Goal: Find contact information: Find contact information

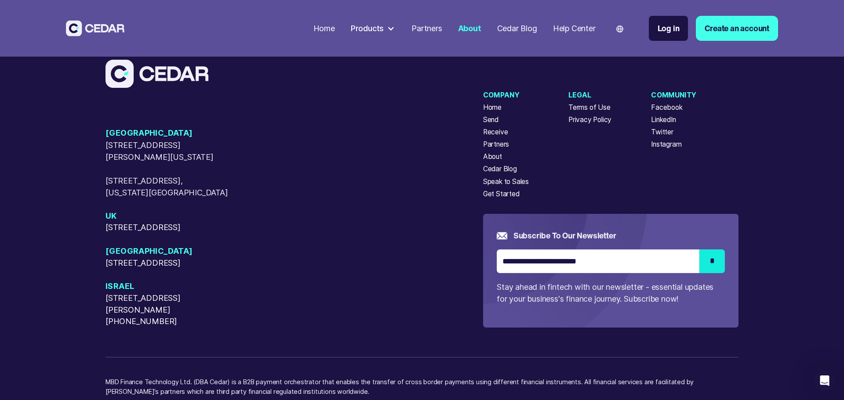
scroll to position [3076, 0]
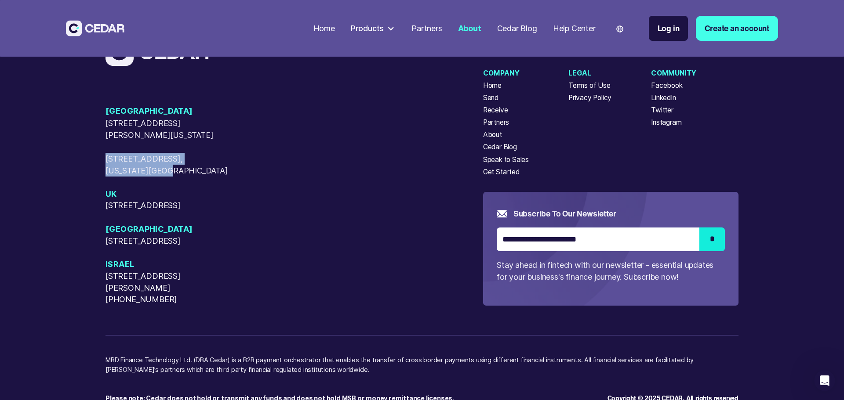
drag, startPoint x: 169, startPoint y: 155, endPoint x: 106, endPoint y: 144, distance: 63.4
click at [106, 153] on span "[STREET_ADDRESS][US_STATE]" at bounding box center [166, 165] width 123 height 24
copy span "[STREET_ADDRESS][US_STATE]"
click at [273, 124] on div "USA [STREET_ADDRESS][GEOGRAPHIC_DATA][PERSON_NAME][US_STATE][STREET_ADDRESS][US…" at bounding box center [294, 205] width 378 height 200
drag, startPoint x: 178, startPoint y: 309, endPoint x: 94, endPoint y: 297, distance: 84.7
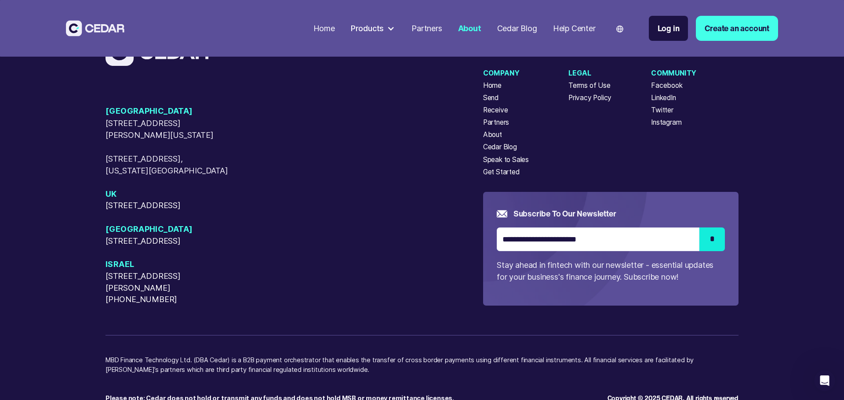
click at [94, 297] on div "[GEOGRAPHIC_DATA] [STREET_ADDRESS][GEOGRAPHIC_DATA][PERSON_NAME][US_STATE][STRE…" at bounding box center [422, 218] width 844 height 456
copy span "[STREET_ADDRESS][PERSON_NAME][PHONE_NUMBER]"
click at [387, 27] on div at bounding box center [391, 29] width 8 height 8
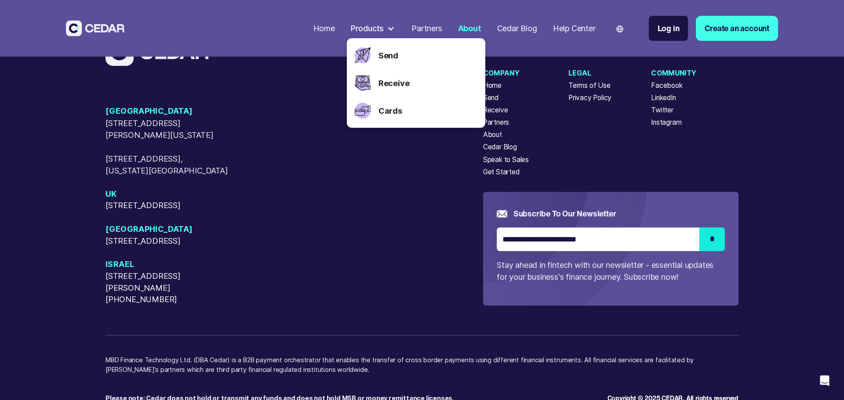
click at [420, 25] on div "Partners" at bounding box center [426, 28] width 30 height 12
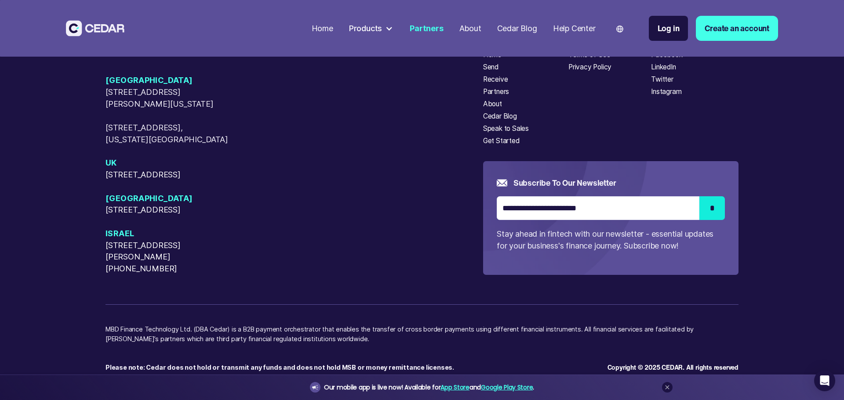
scroll to position [2547, 0]
